Goal: Transaction & Acquisition: Purchase product/service

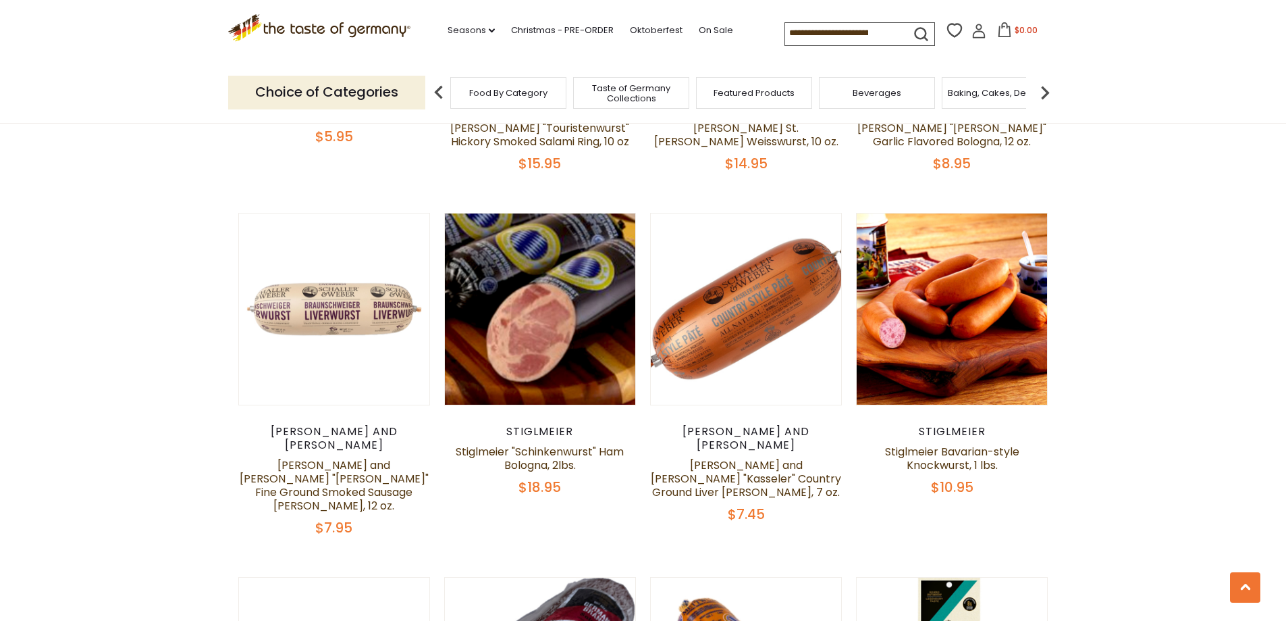
scroll to position [1553, 0]
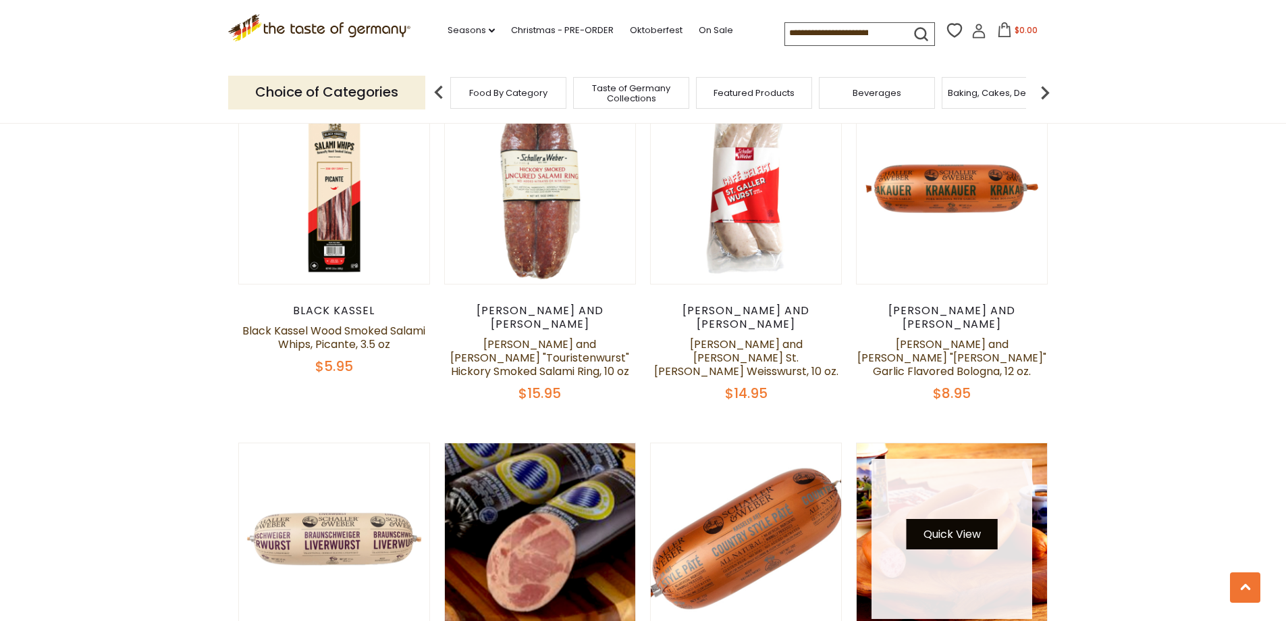
click at [990, 519] on button "Quick View" at bounding box center [952, 534] width 91 height 30
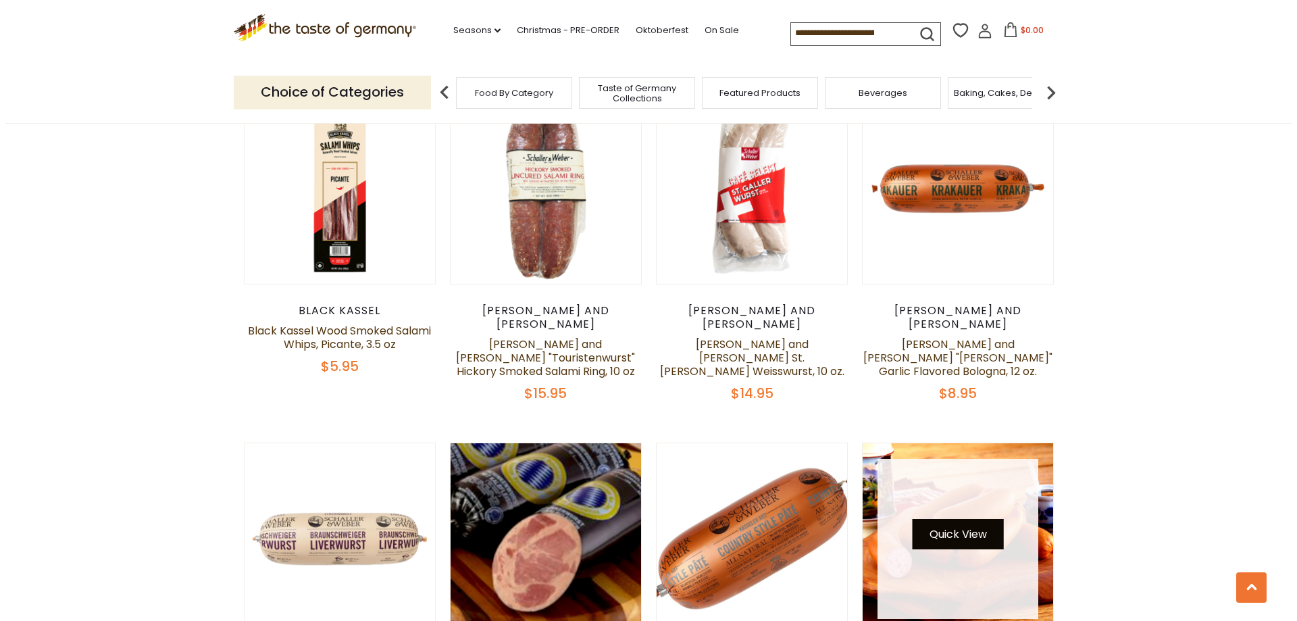
scroll to position [1555, 0]
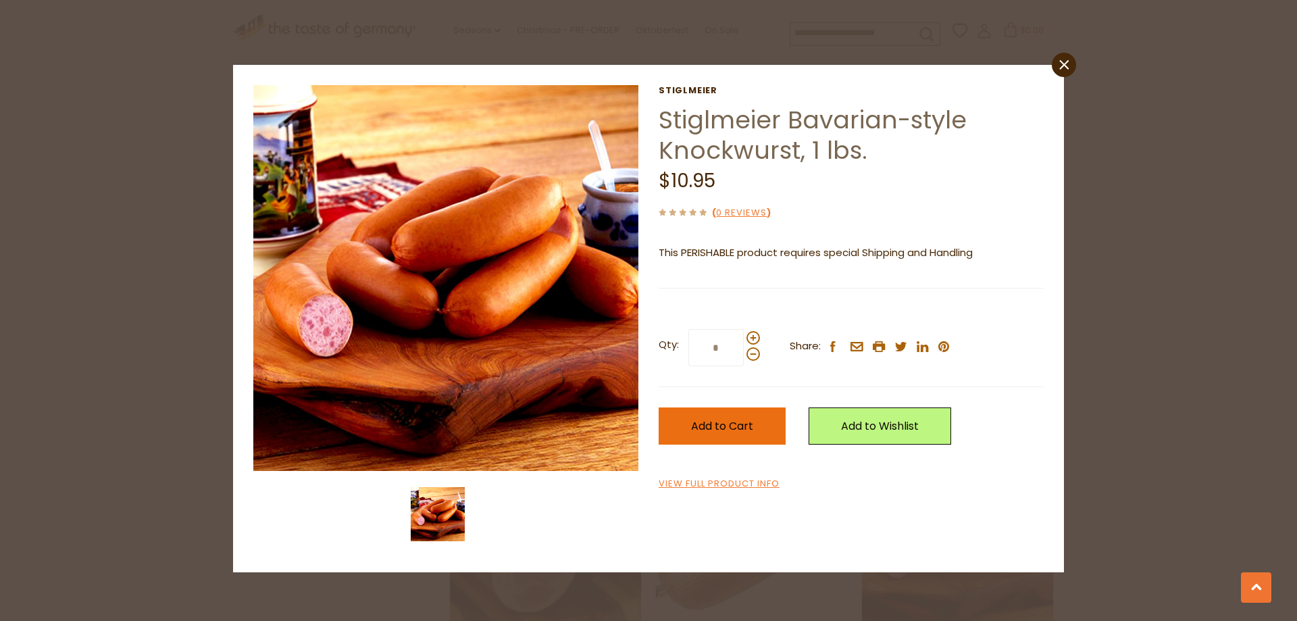
click at [763, 423] on button "Add to Cart" at bounding box center [721, 425] width 127 height 37
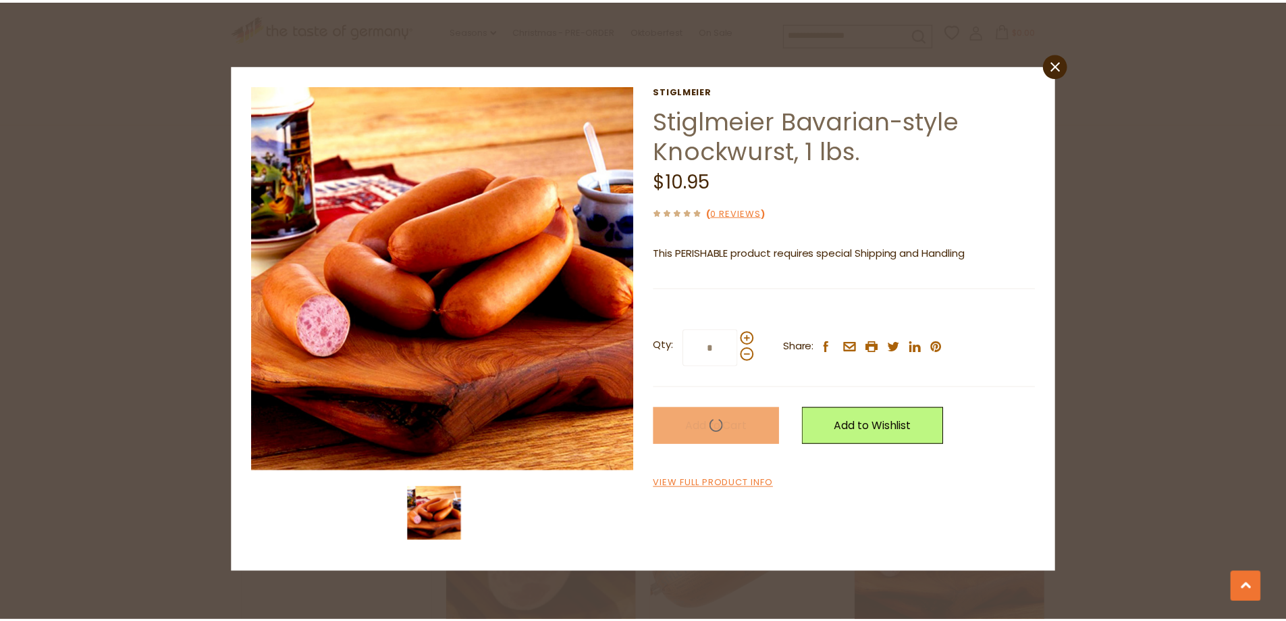
scroll to position [1553, 0]
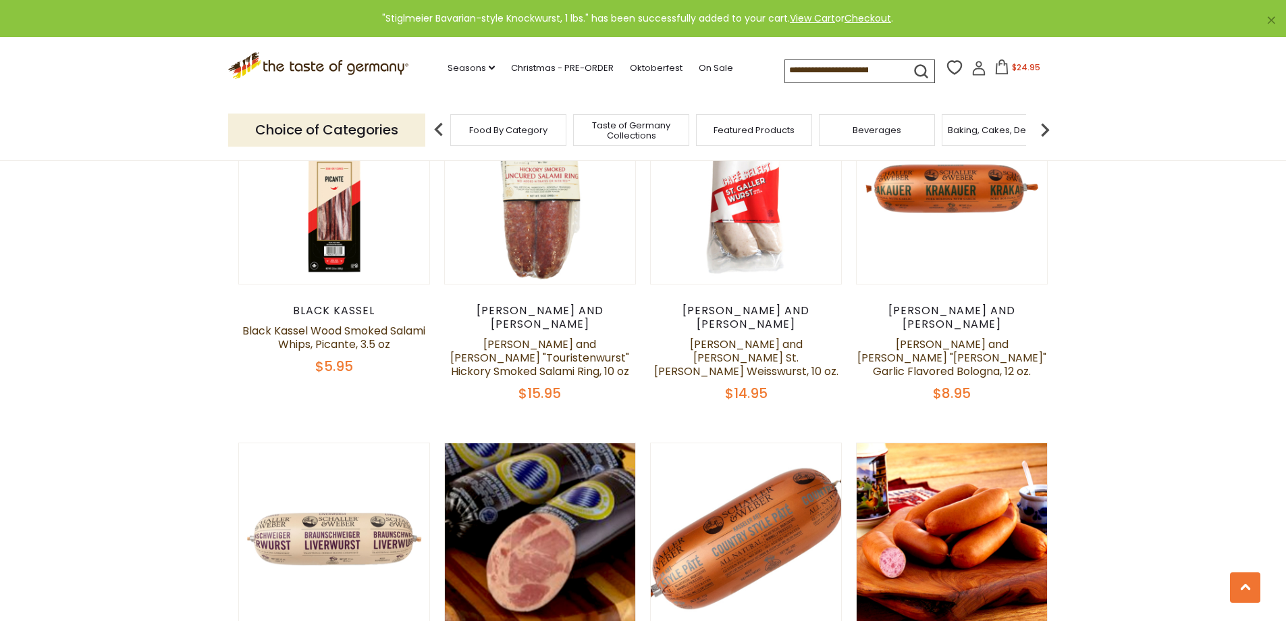
click at [1014, 64] on span "$24.95" at bounding box center [1026, 66] width 28 height 11
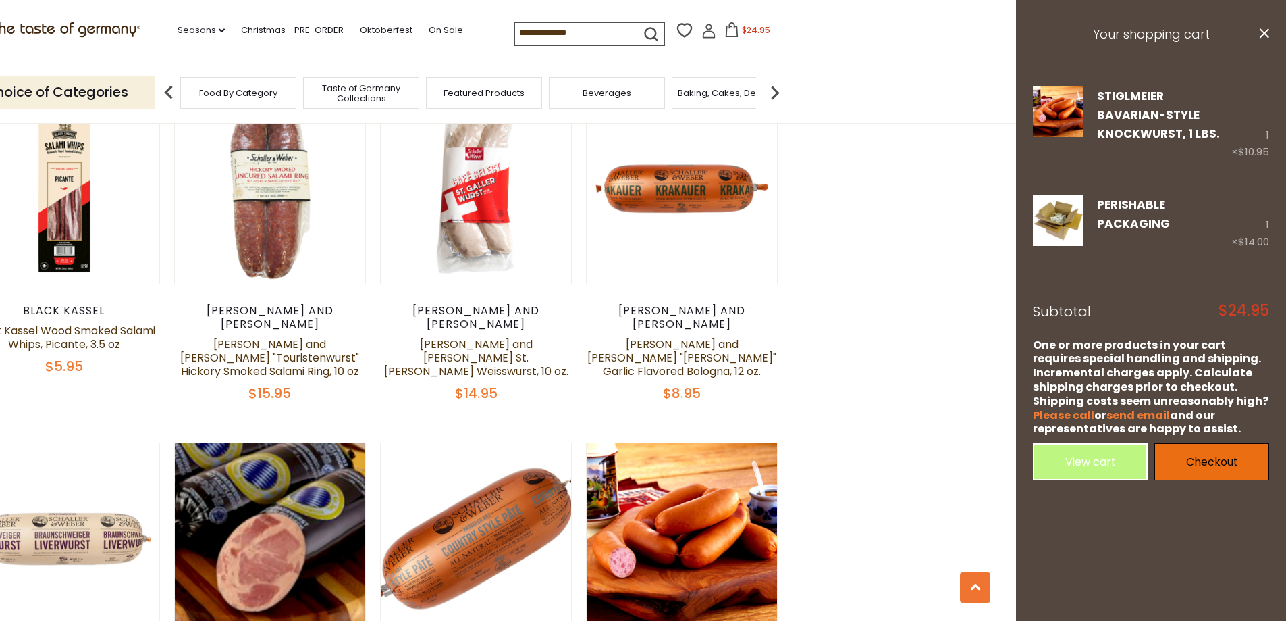
click at [1209, 445] on link "Checkout" at bounding box center [1212, 461] width 115 height 37
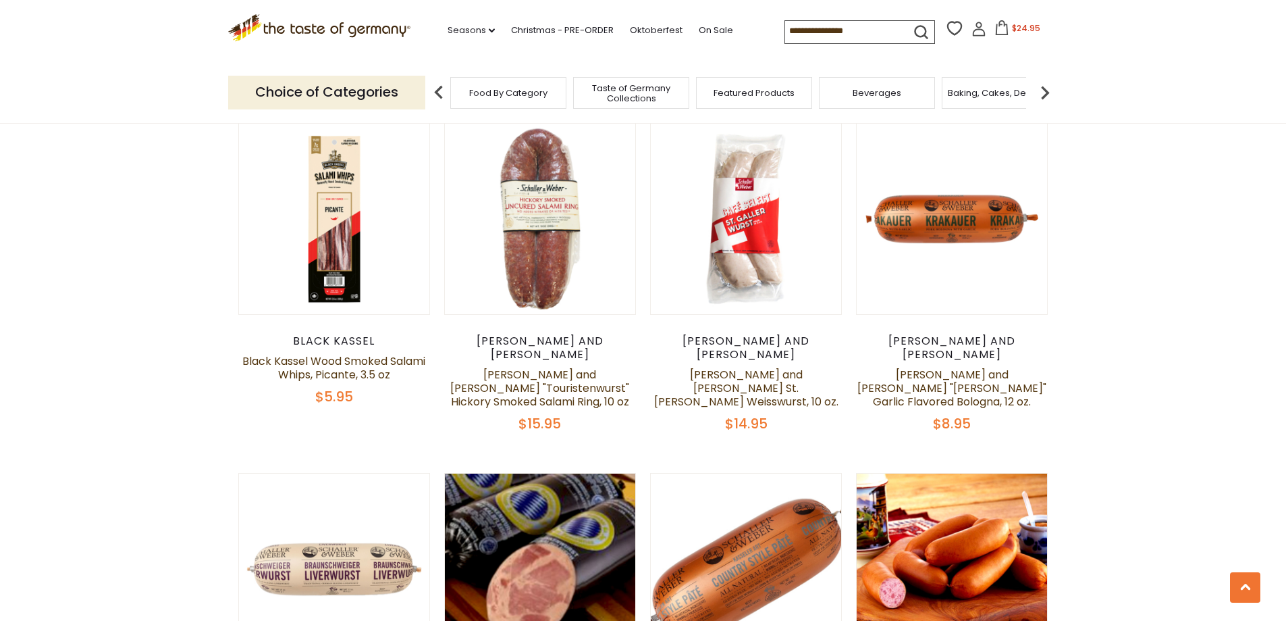
scroll to position [1553, 0]
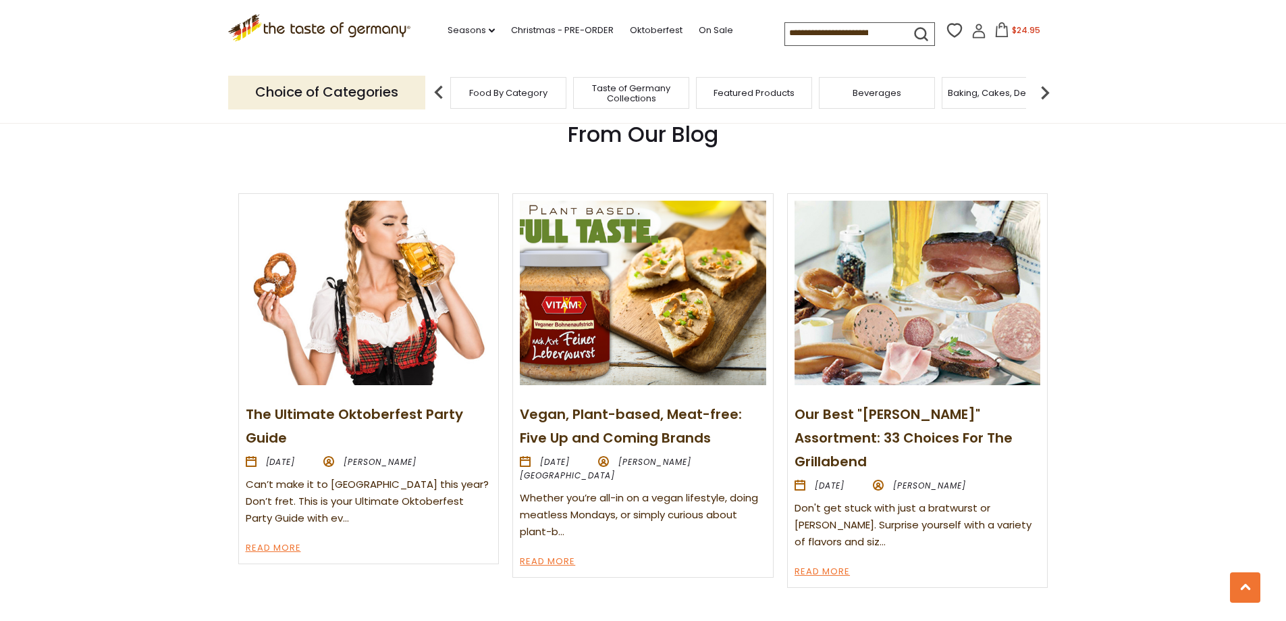
scroll to position [1553, 0]
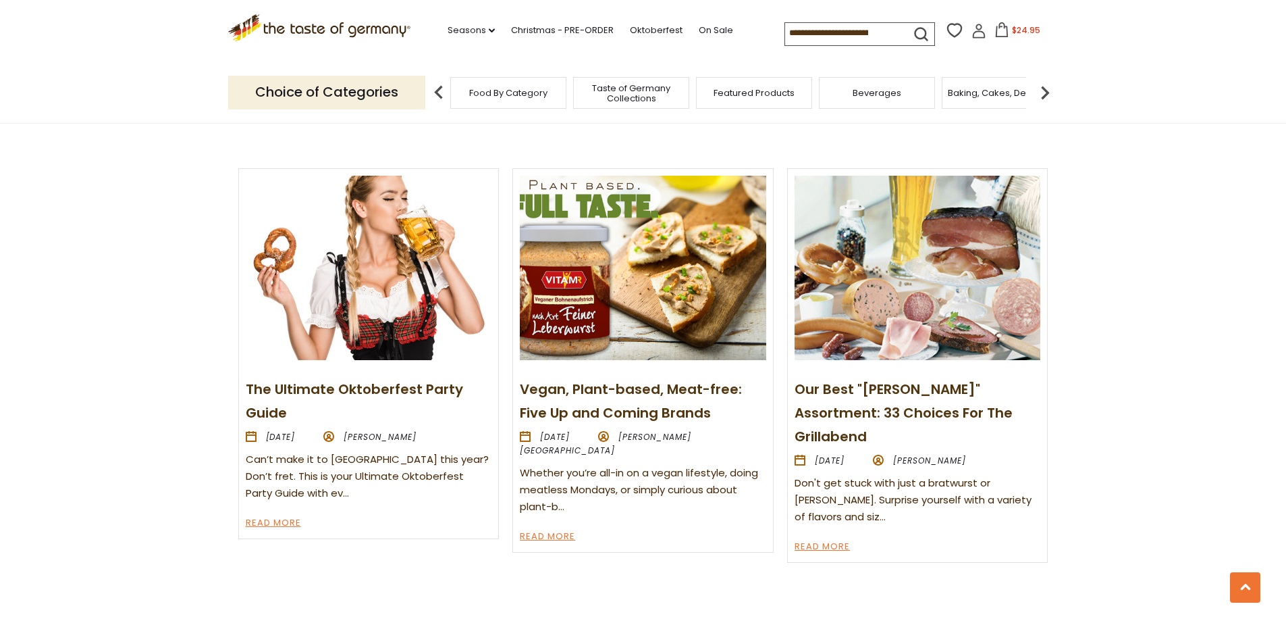
click at [893, 357] on img at bounding box center [918, 268] width 246 height 184
